Goal: Browse casually

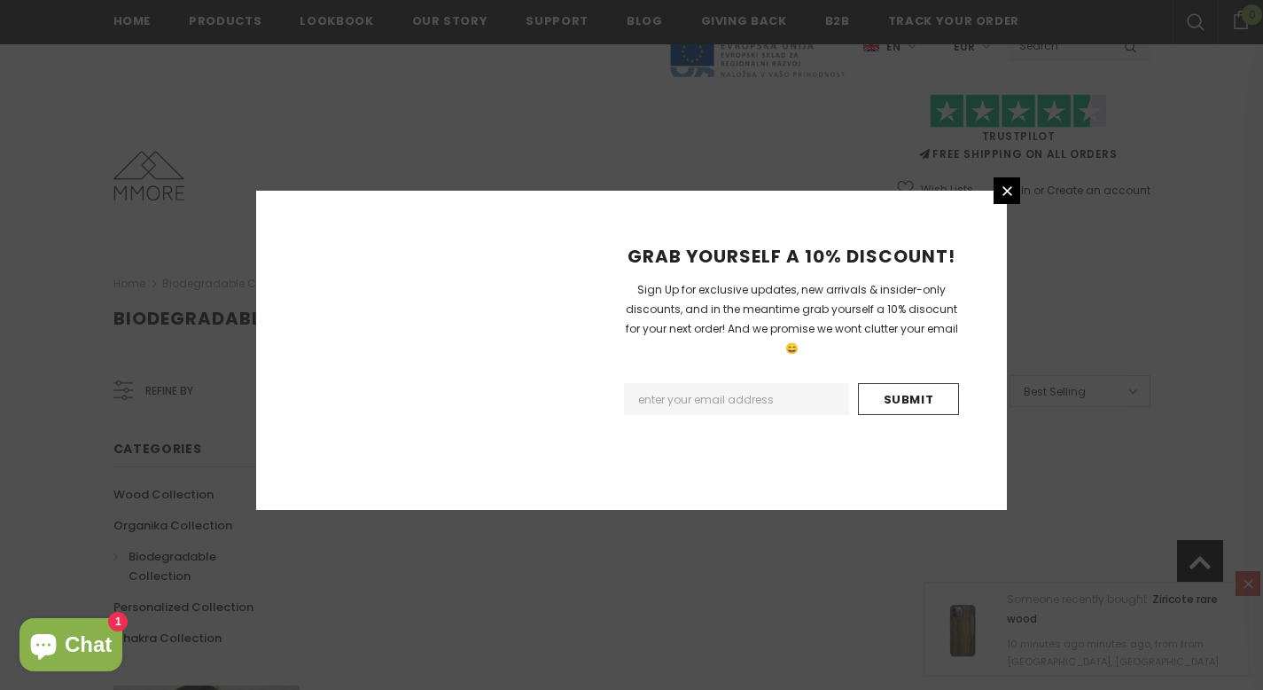
scroll to position [1127, 0]
